Goal: Find specific page/section: Locate a particular part of the current website

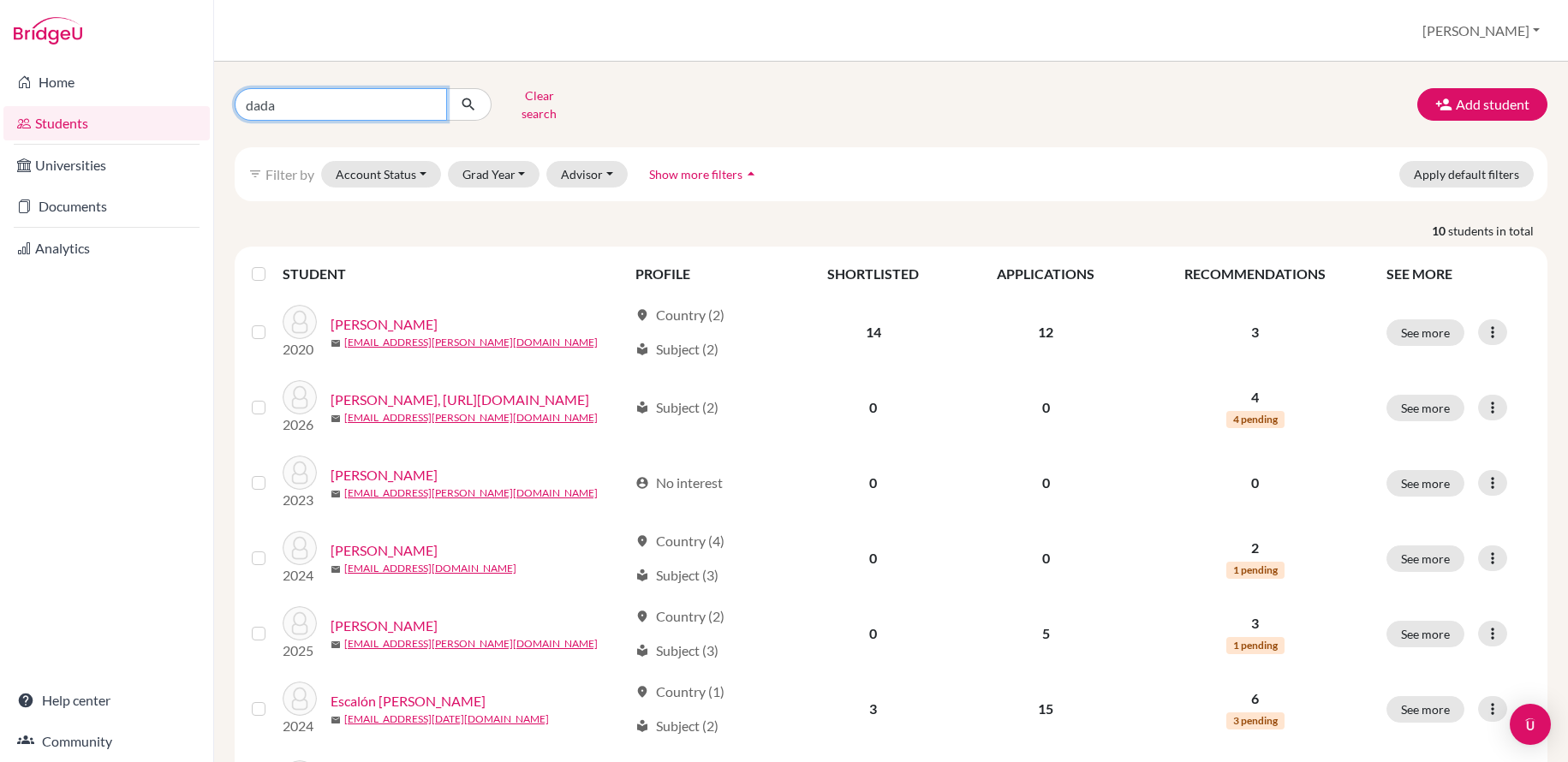
click at [429, 98] on input "dada" at bounding box center [341, 104] width 212 height 33
click at [310, 100] on input "Find student by name..." at bounding box center [341, 104] width 212 height 33
type input "a"
type input "eduardo"
click at [469, 98] on button "submit" at bounding box center [469, 104] width 46 height 33
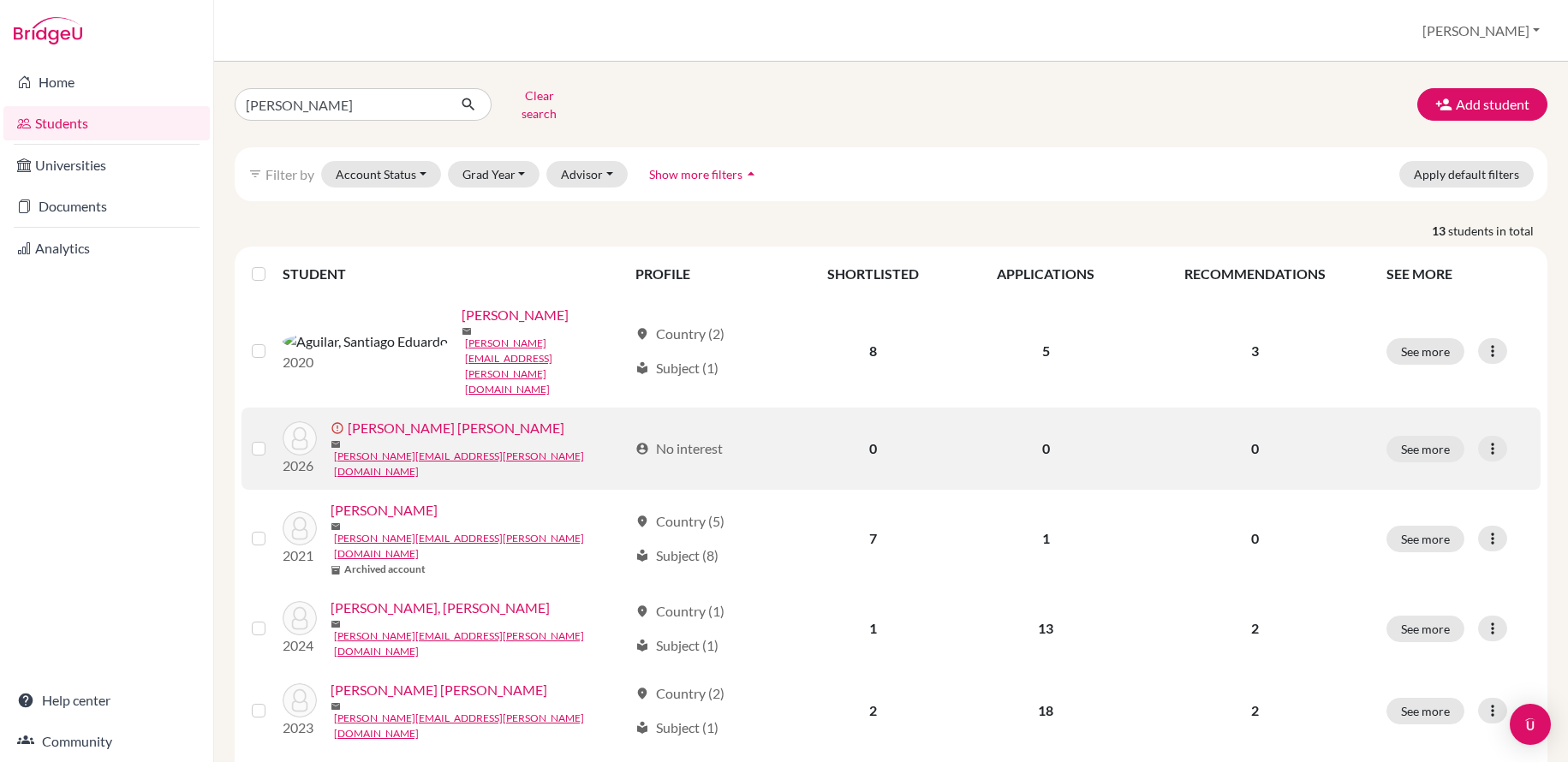
click at [447, 418] on link "[PERSON_NAME] [PERSON_NAME]" at bounding box center [456, 428] width 217 height 21
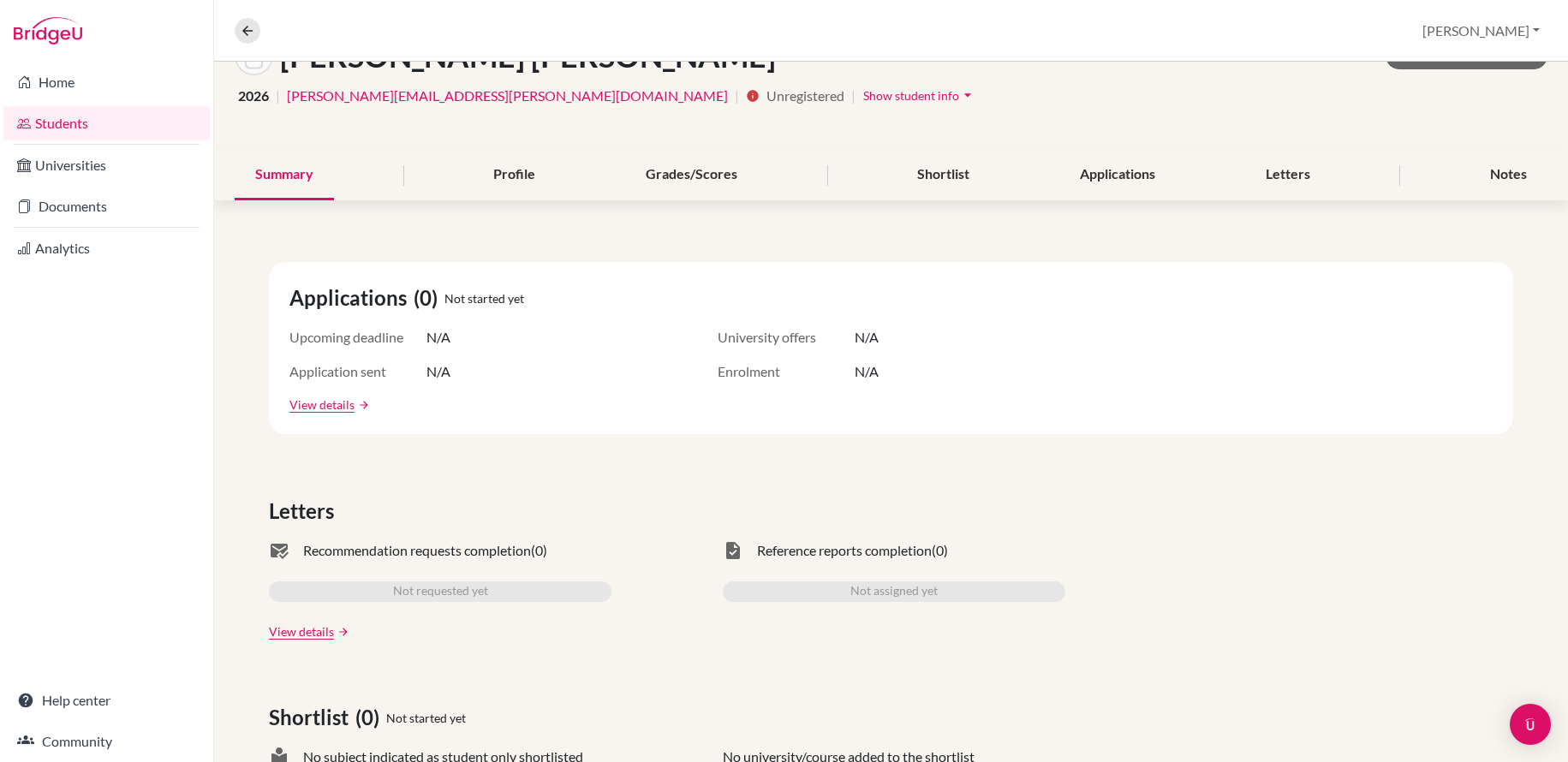
scroll to position [237, 0]
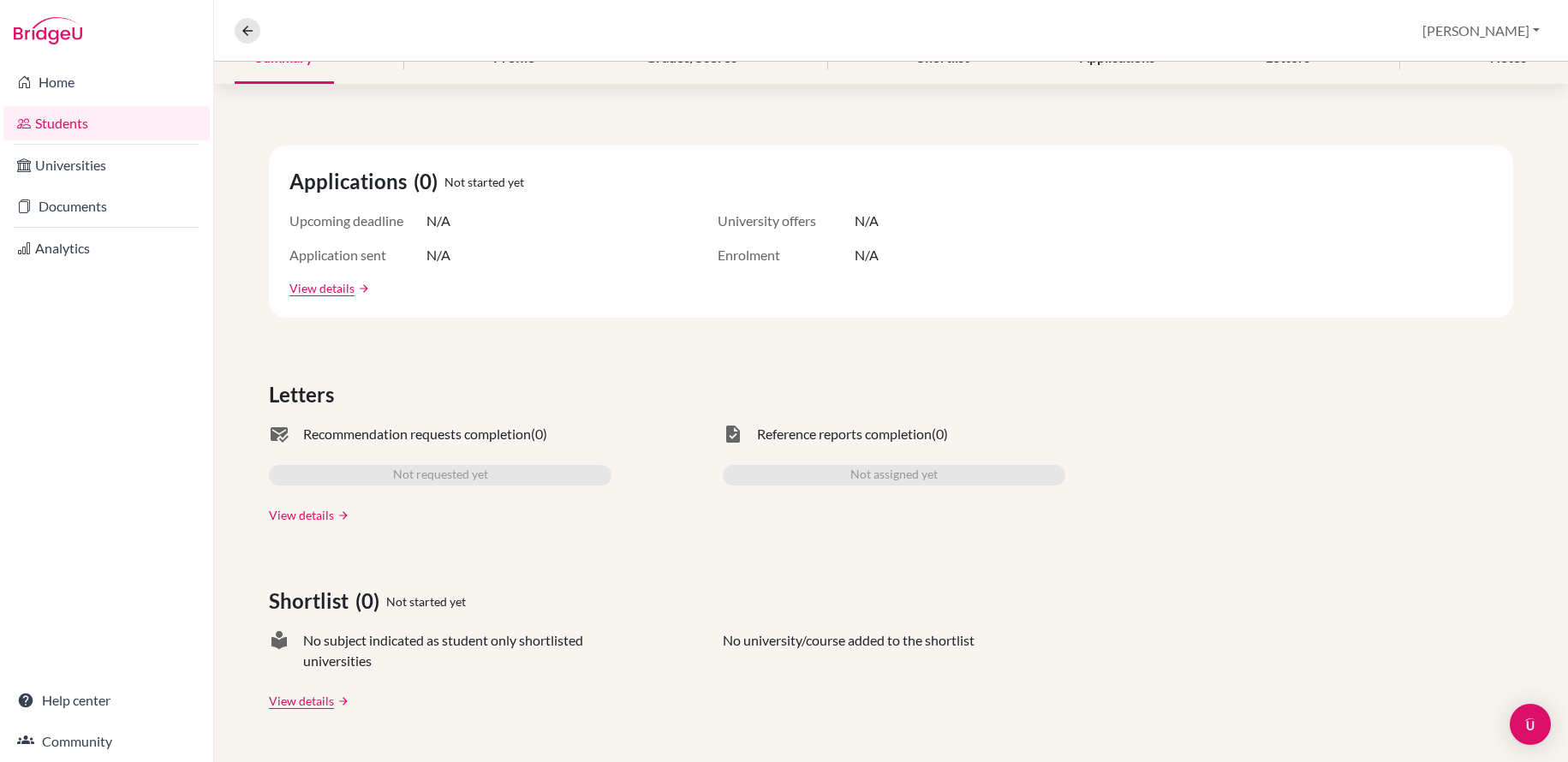
click at [312, 513] on link "View details" at bounding box center [301, 515] width 65 height 18
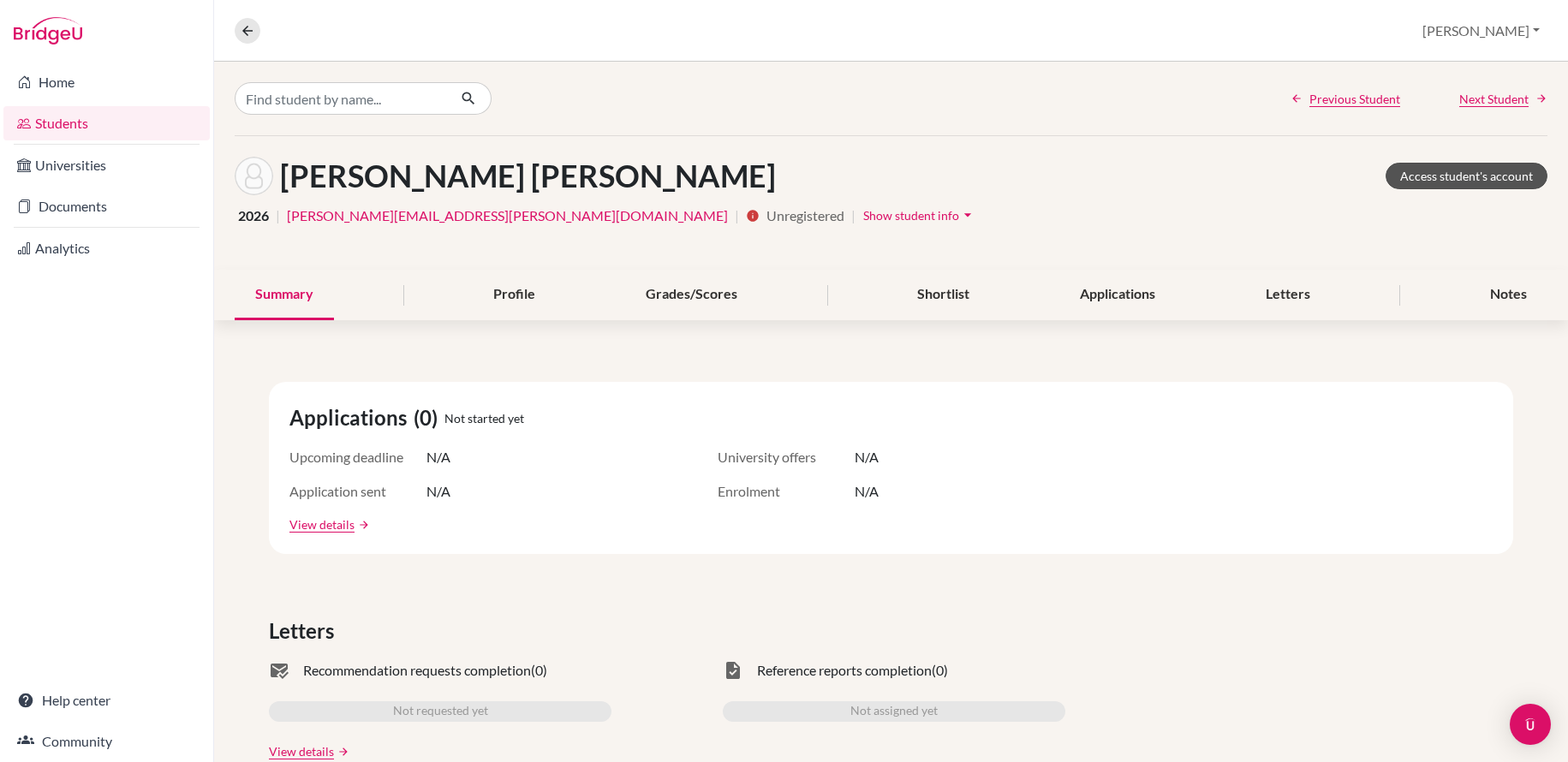
click at [1451, 177] on link "Access student's account" at bounding box center [1466, 175] width 161 height 27
click at [959, 217] on icon "arrow_drop_down" at bounding box center [967, 214] width 17 height 17
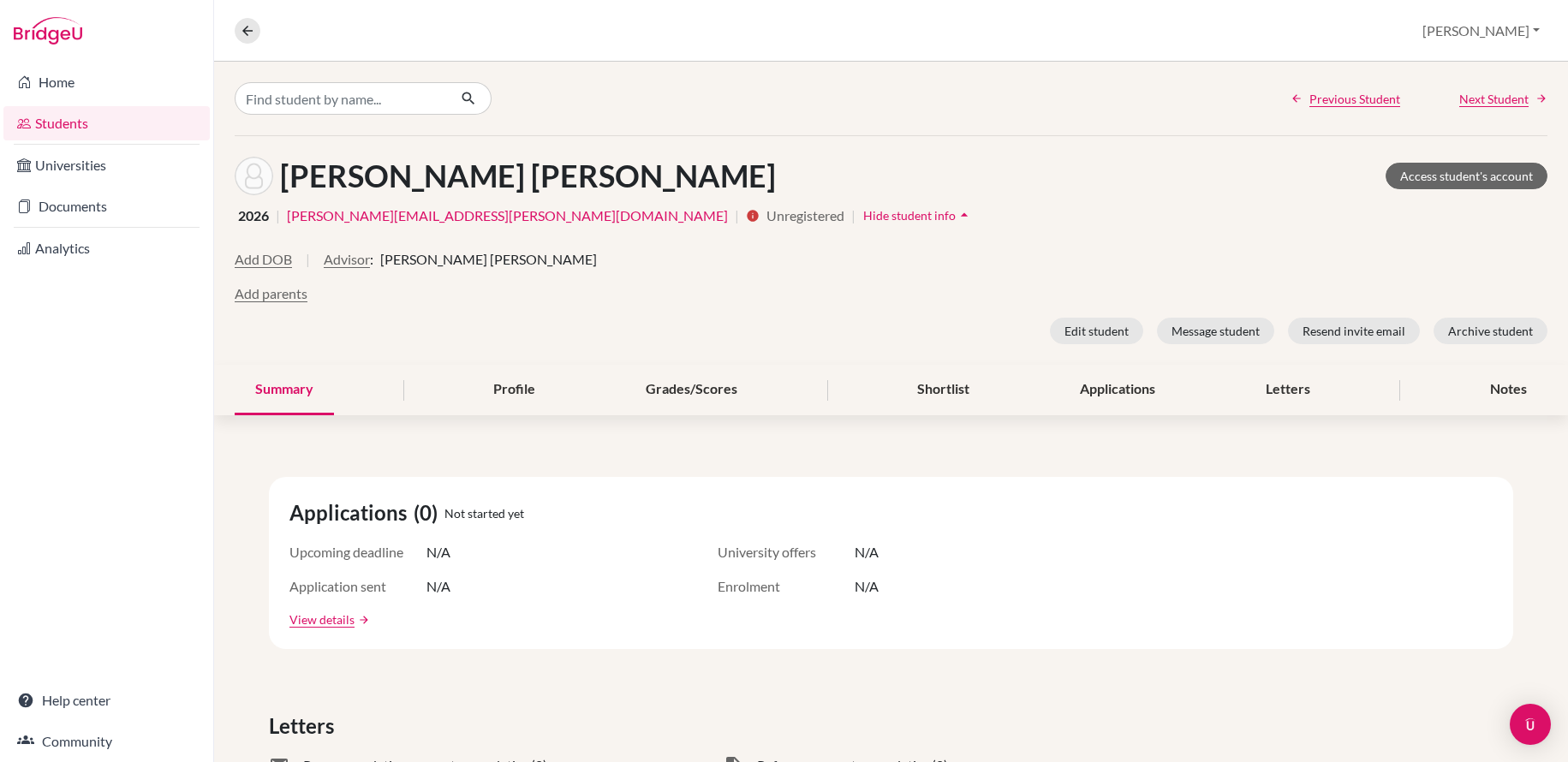
click at [956, 217] on icon "arrow_drop_up" at bounding box center [964, 214] width 17 height 17
